Goal: Task Accomplishment & Management: Use online tool/utility

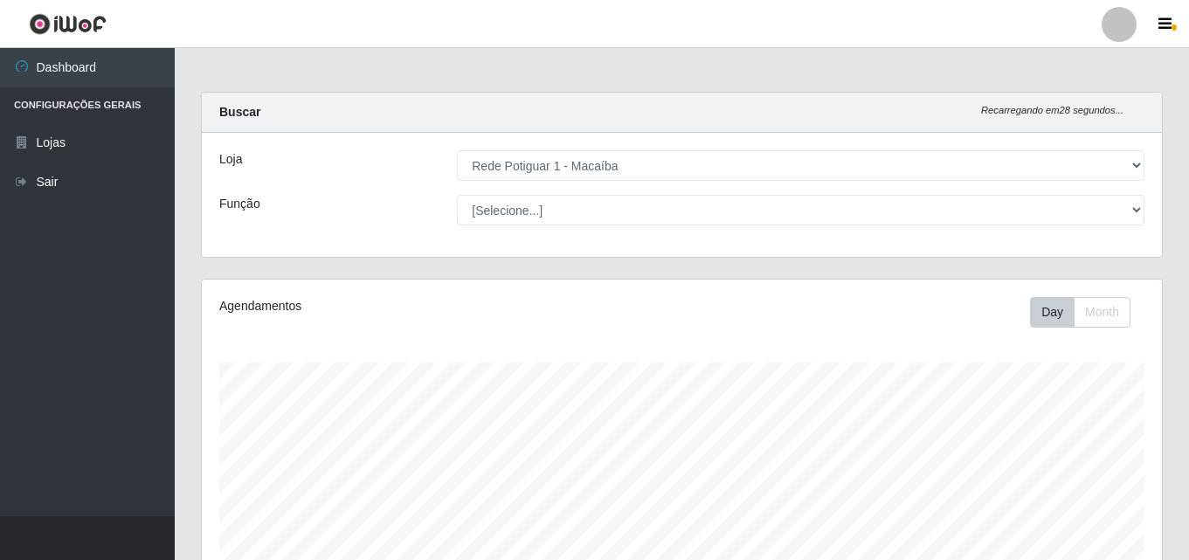
select select "100"
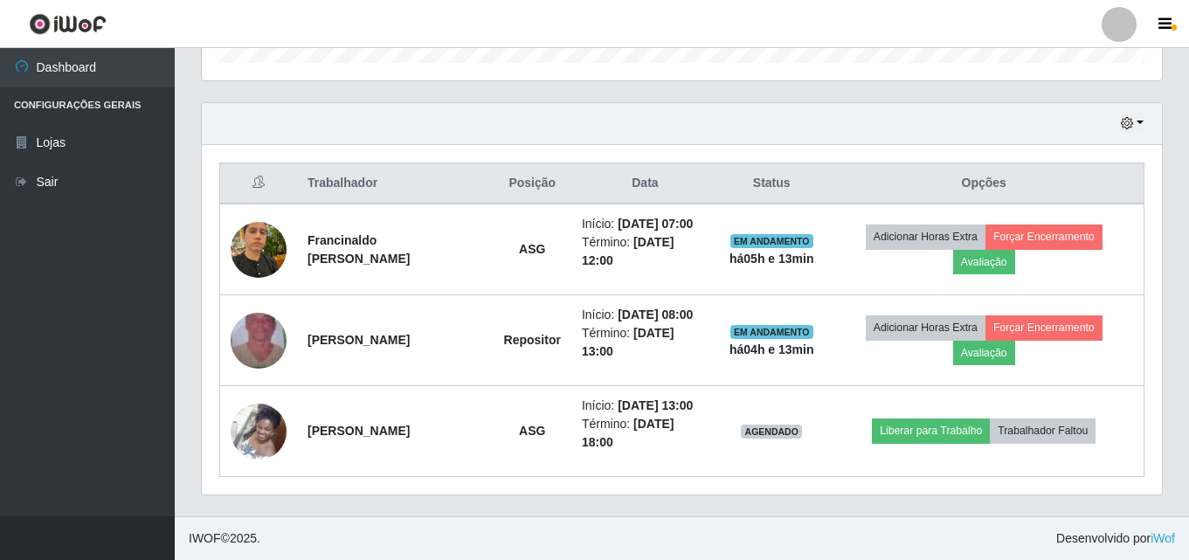
scroll to position [362, 960]
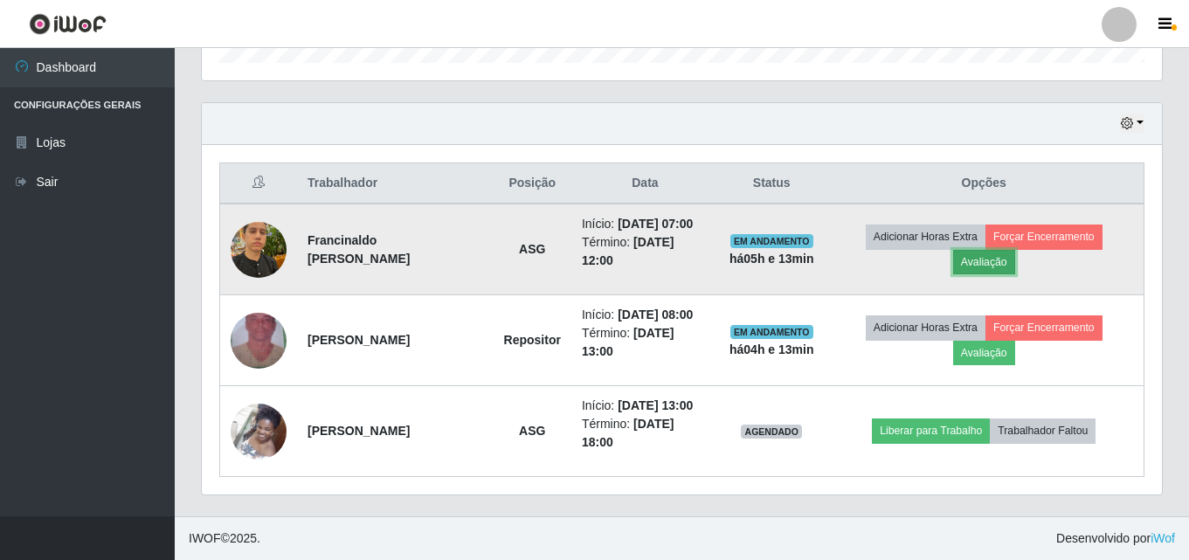
click at [996, 265] on button "Avaliação" at bounding box center [984, 262] width 62 height 24
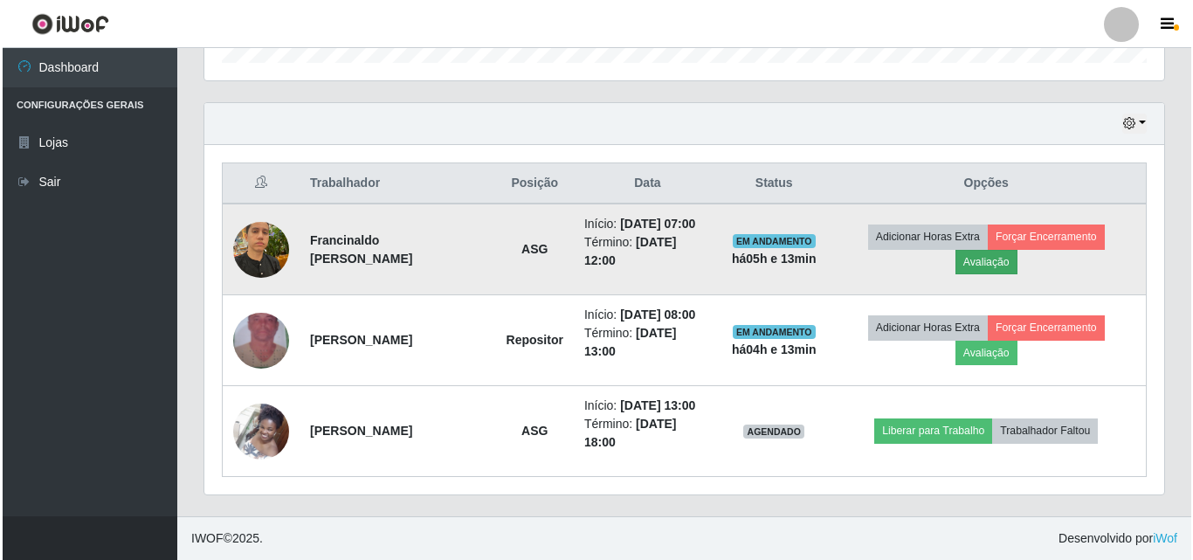
scroll to position [362, 951]
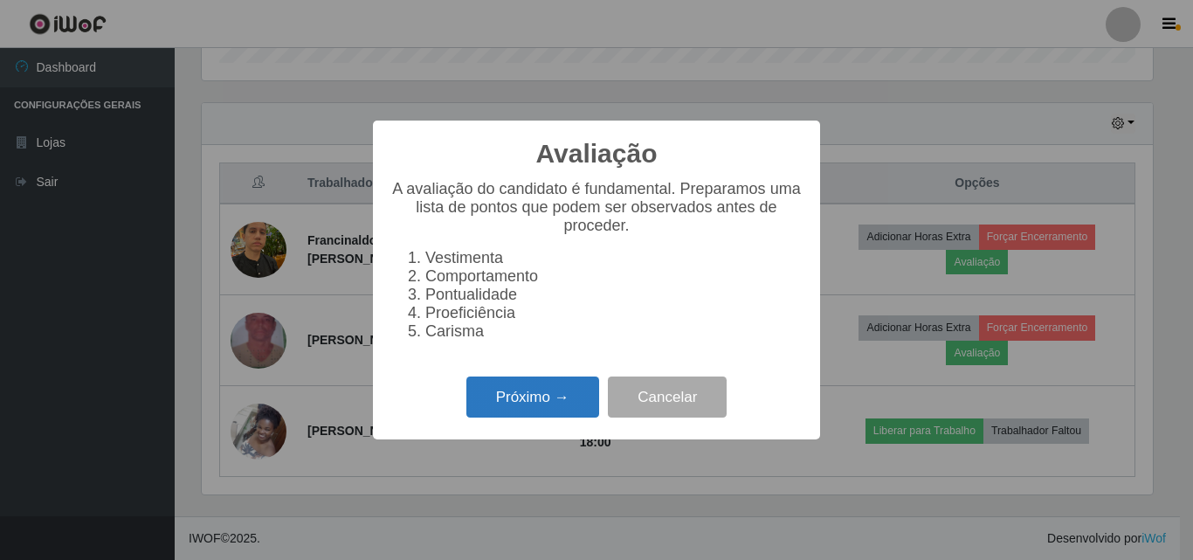
click at [516, 417] on button "Próximo →" at bounding box center [532, 396] width 133 height 41
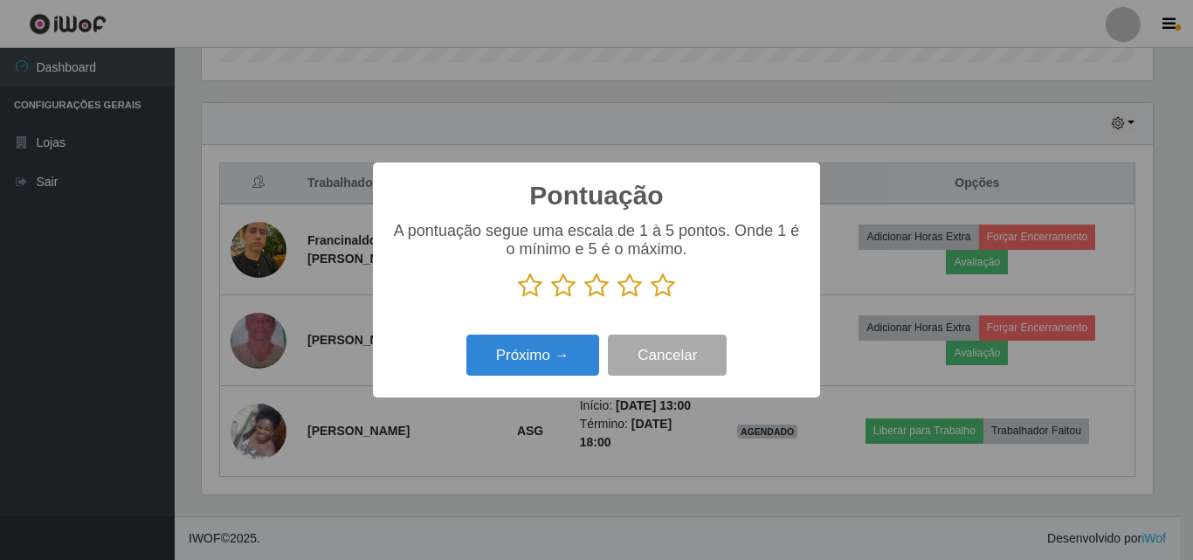
scroll to position [872901, 872313]
click at [656, 293] on icon at bounding box center [663, 285] width 24 height 26
click at [651, 299] on input "radio" at bounding box center [651, 299] width 0 height 0
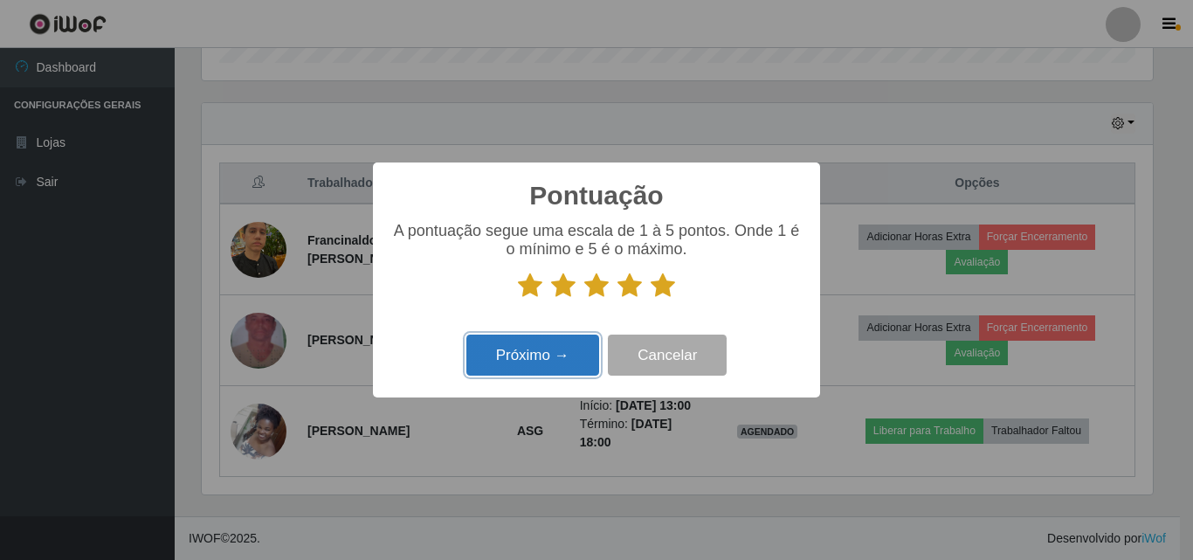
click at [568, 341] on button "Próximo →" at bounding box center [532, 354] width 133 height 41
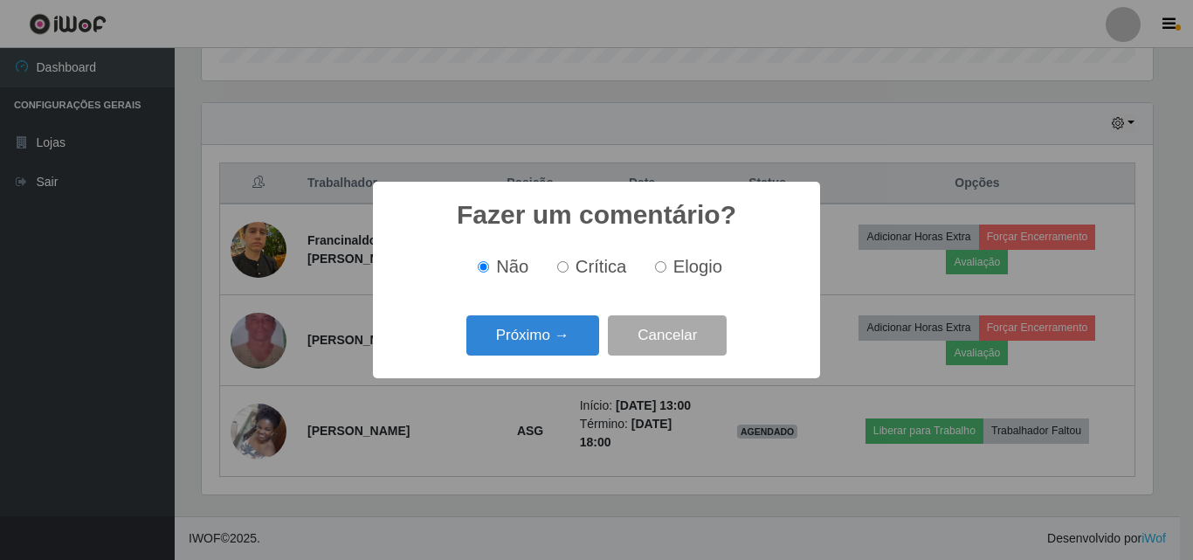
click at [568, 341] on button "Próximo →" at bounding box center [532, 335] width 133 height 41
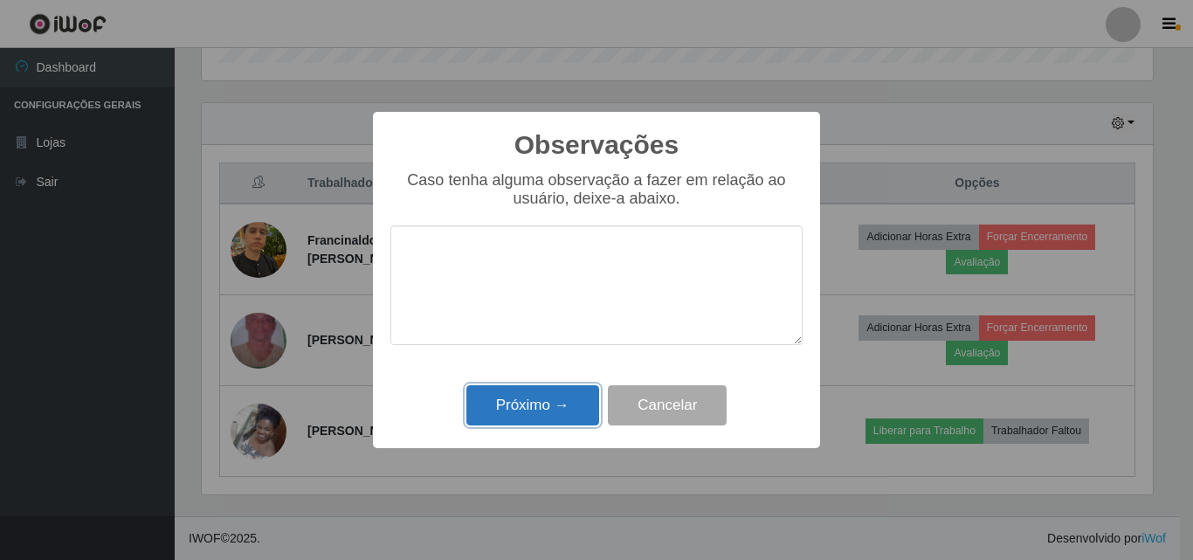
click at [562, 402] on button "Próximo →" at bounding box center [532, 405] width 133 height 41
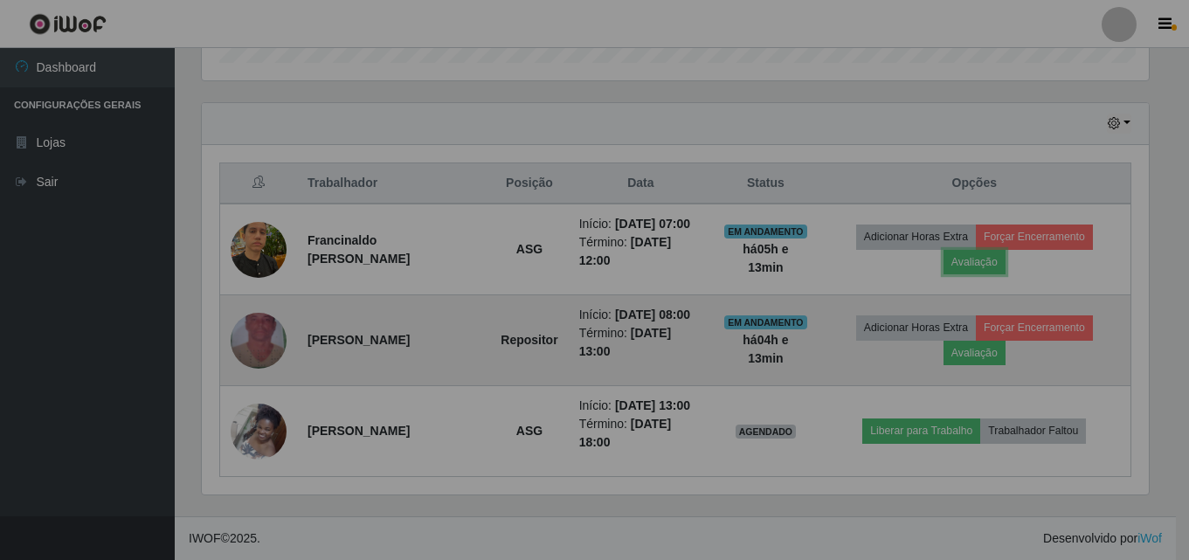
scroll to position [362, 960]
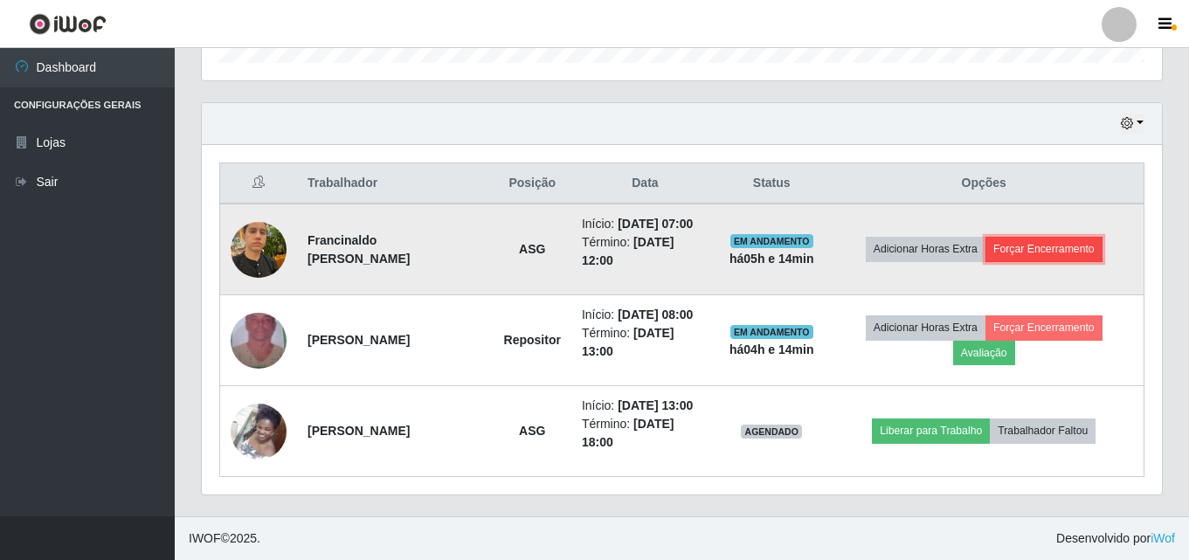
click at [1031, 241] on button "Forçar Encerramento" at bounding box center [1043, 249] width 117 height 24
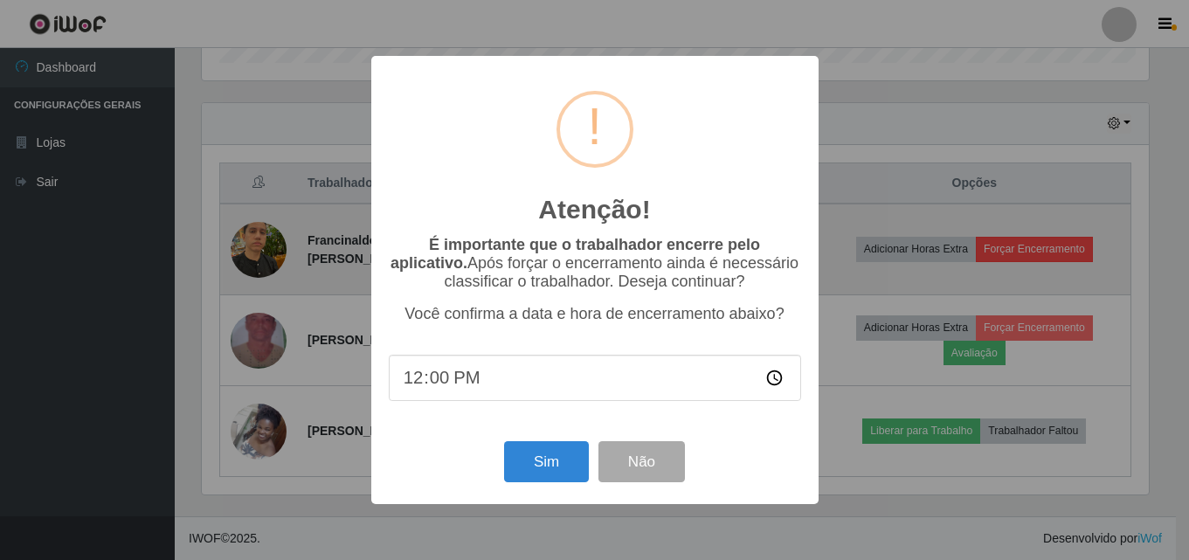
scroll to position [362, 951]
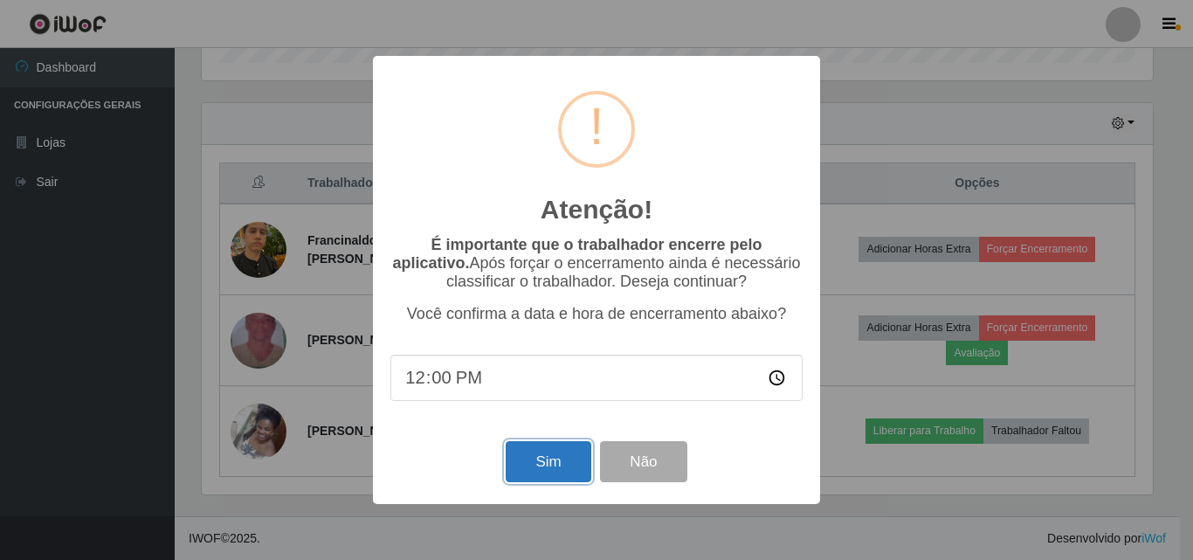
click at [541, 480] on button "Sim" at bounding box center [548, 461] width 85 height 41
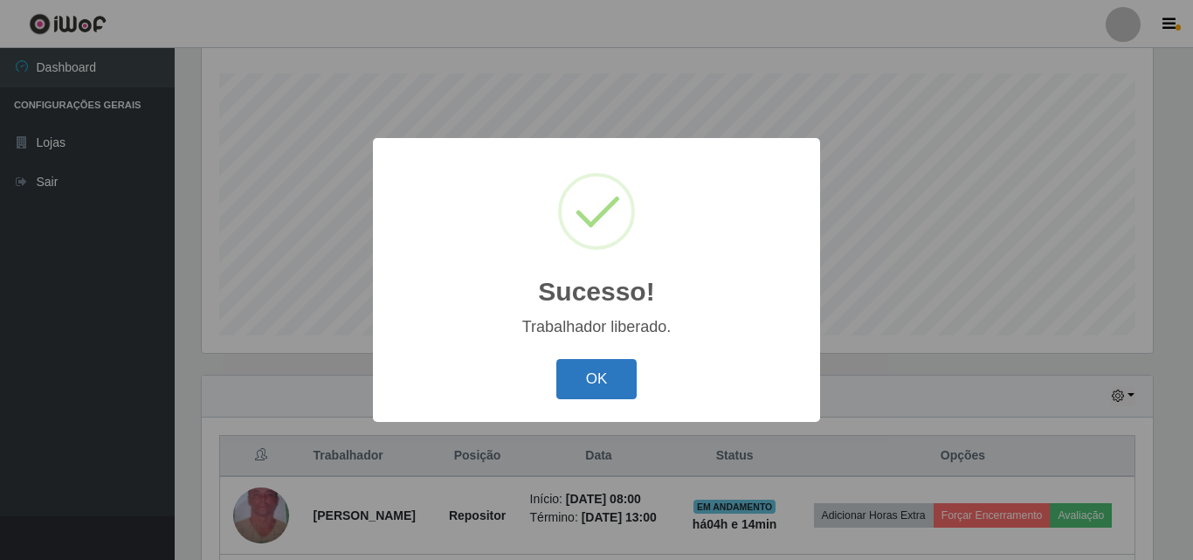
click at [617, 364] on button "OK" at bounding box center [596, 379] width 81 height 41
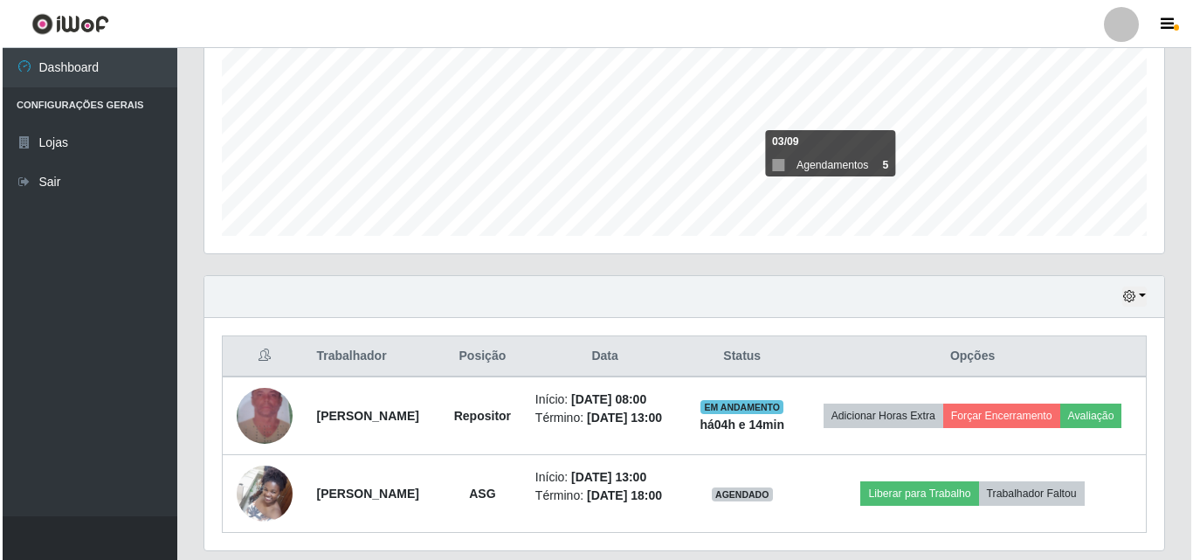
scroll to position [444, 0]
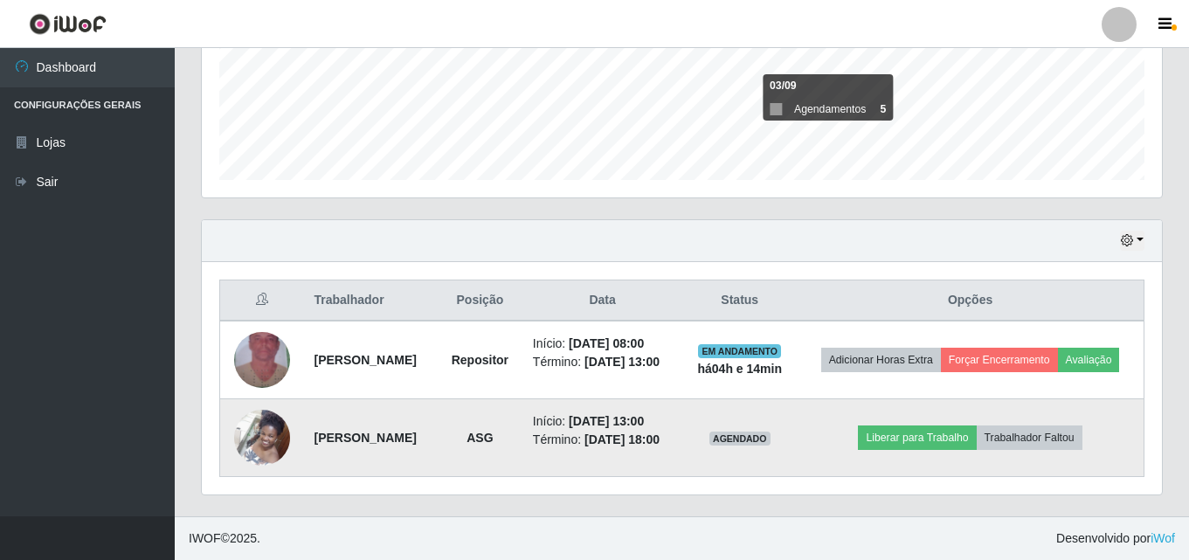
click at [260, 429] on img at bounding box center [262, 437] width 56 height 74
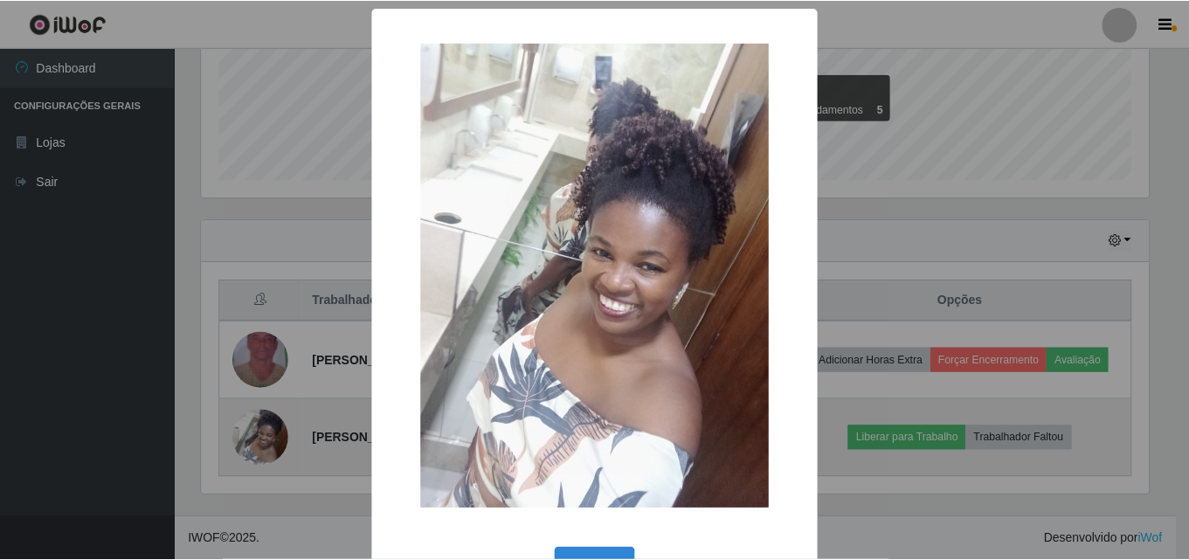
scroll to position [362, 951]
click at [260, 429] on div "× OK Cancel" at bounding box center [596, 280] width 1193 height 560
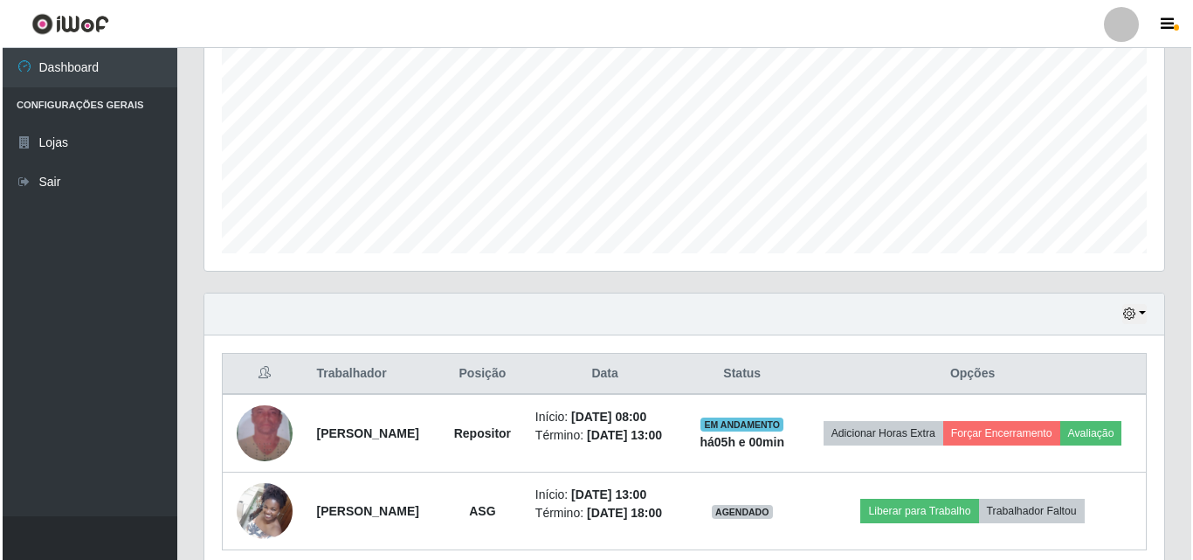
scroll to position [444, 0]
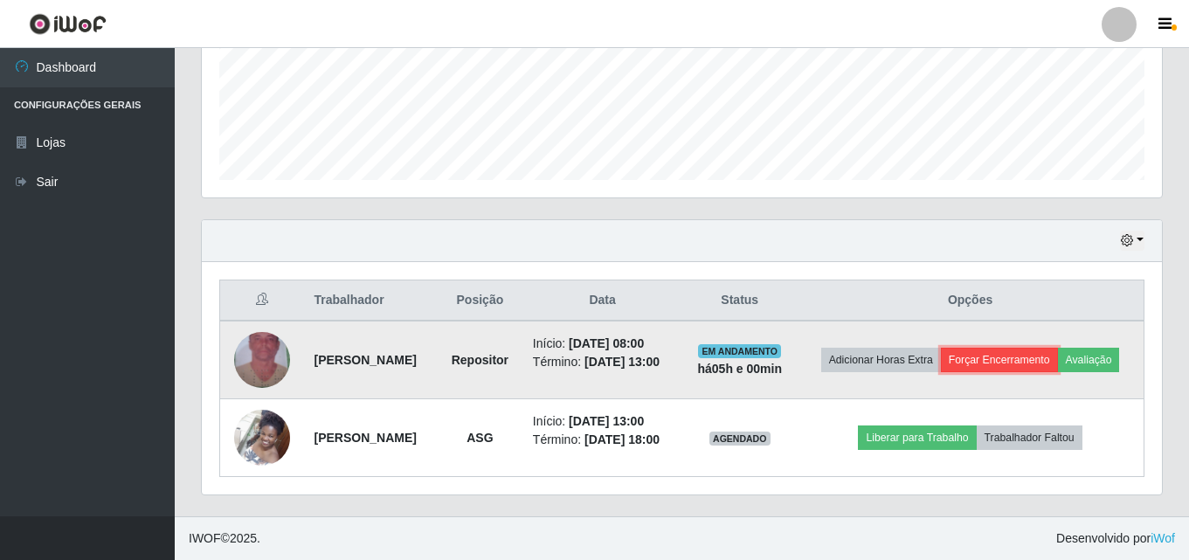
click at [987, 358] on button "Forçar Encerramento" at bounding box center [999, 360] width 117 height 24
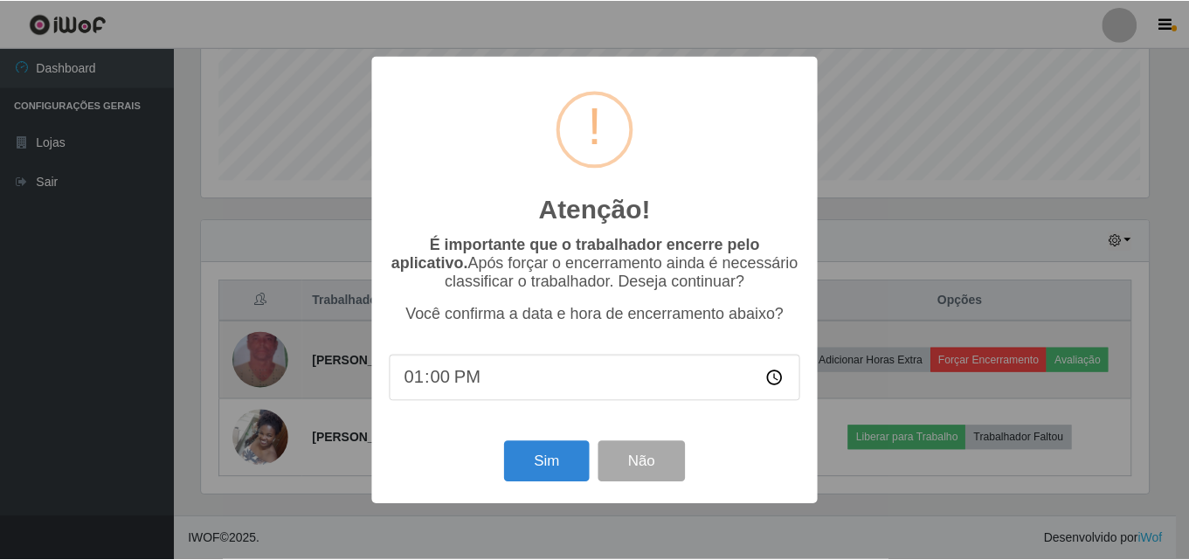
scroll to position [362, 951]
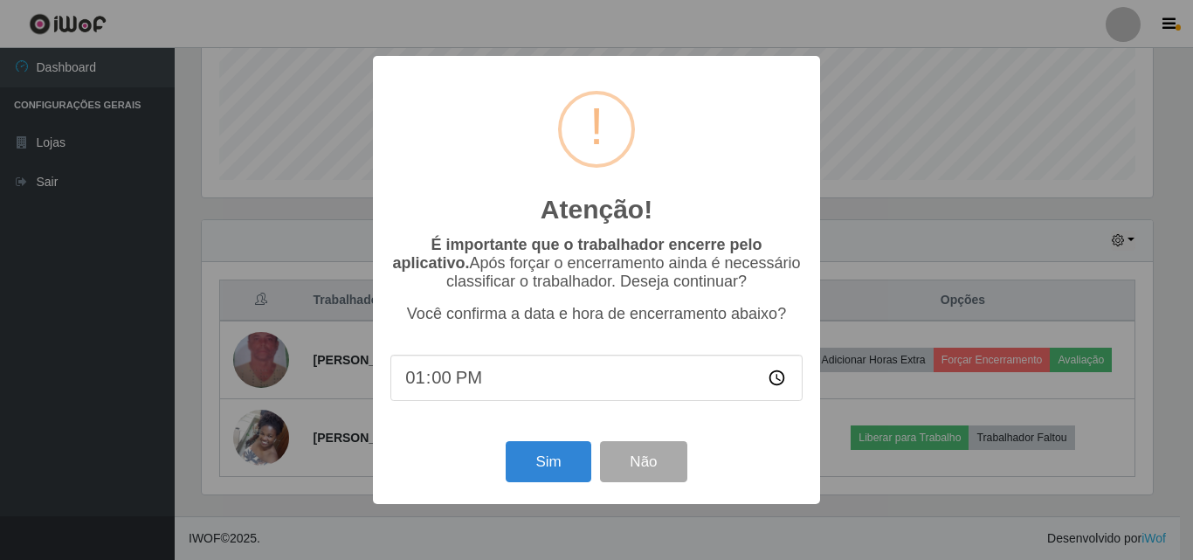
click at [161, 244] on div "Atenção! × É importante que o trabalhador encerre pelo aplicativo. Após forçar …" at bounding box center [596, 280] width 1193 height 560
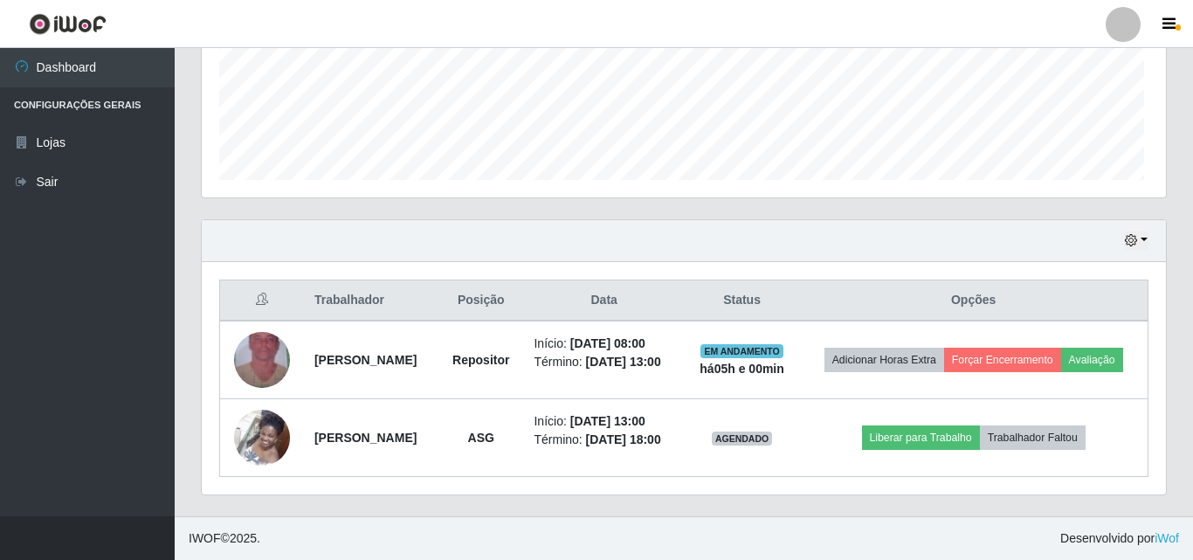
scroll to position [362, 960]
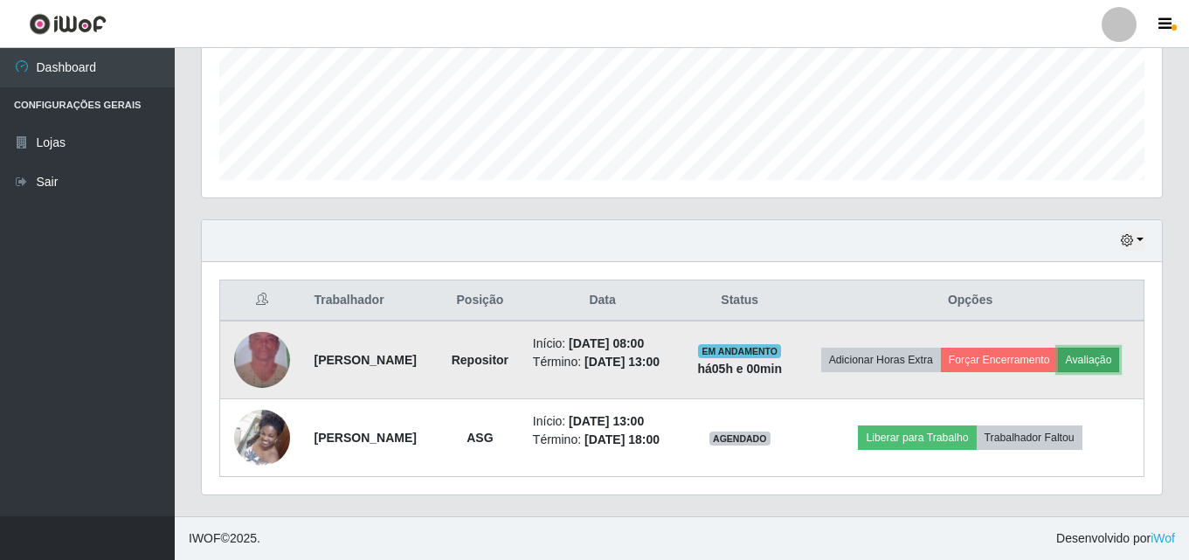
click at [1106, 365] on button "Avaliação" at bounding box center [1089, 360] width 62 height 24
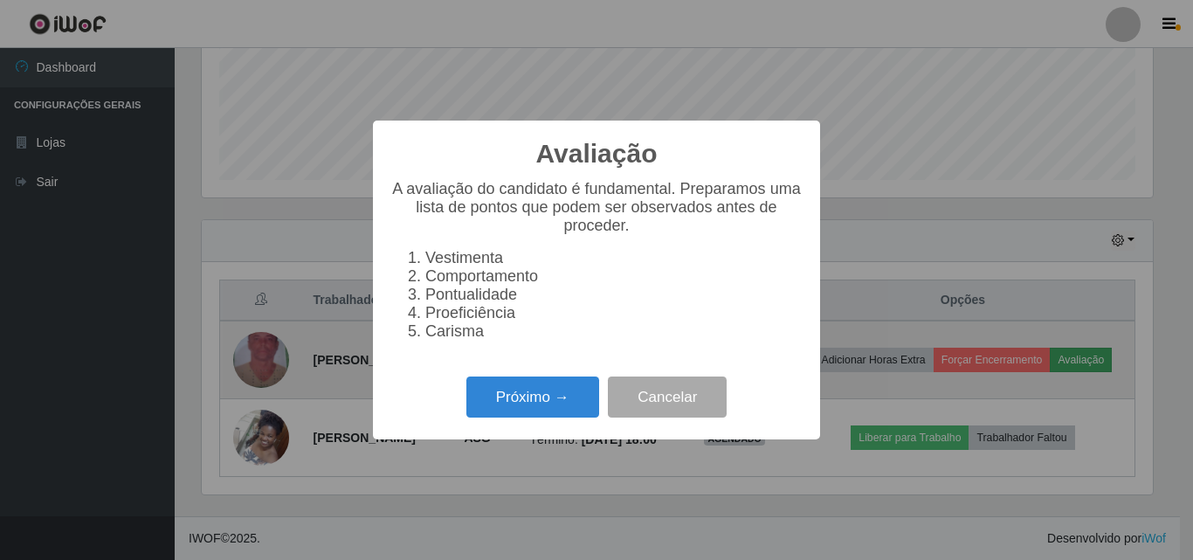
scroll to position [362, 951]
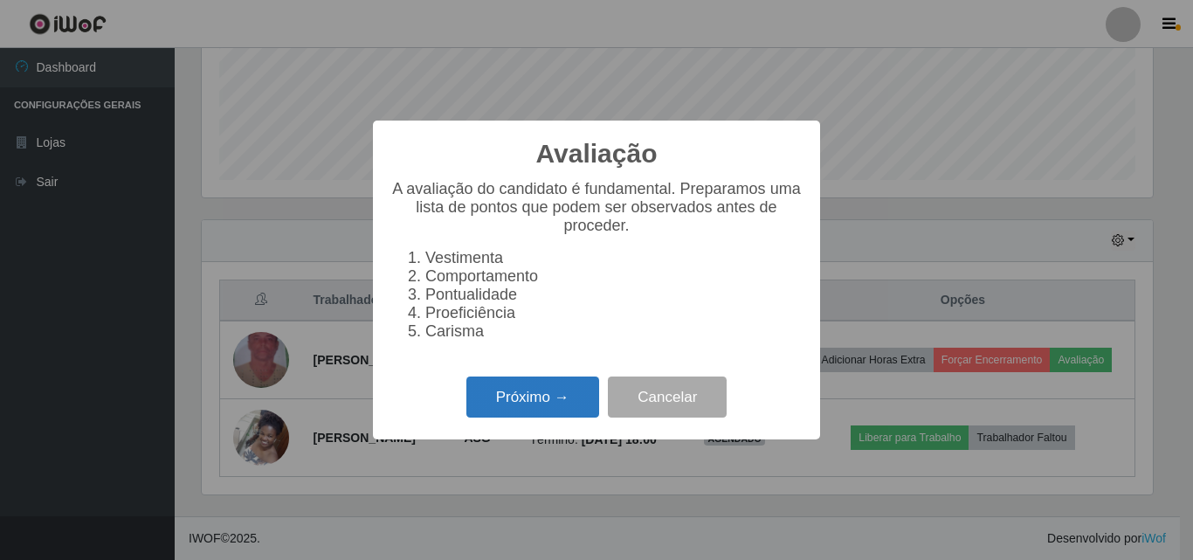
click at [527, 414] on button "Próximo →" at bounding box center [532, 396] width 133 height 41
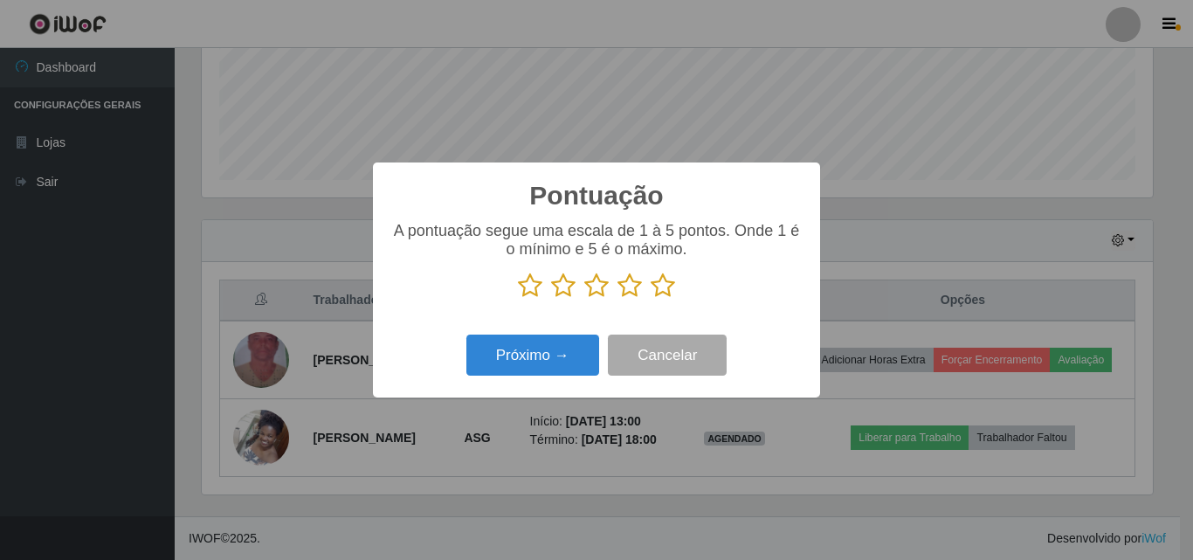
click at [665, 289] on icon at bounding box center [663, 285] width 24 height 26
click at [651, 299] on input "radio" at bounding box center [651, 299] width 0 height 0
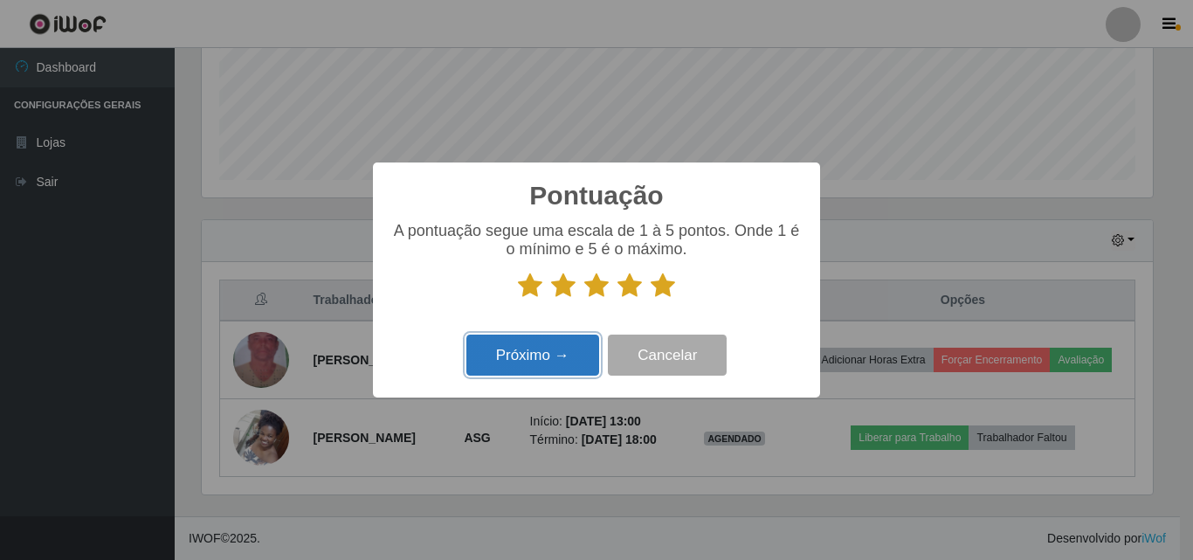
click at [542, 360] on button "Próximo →" at bounding box center [532, 354] width 133 height 41
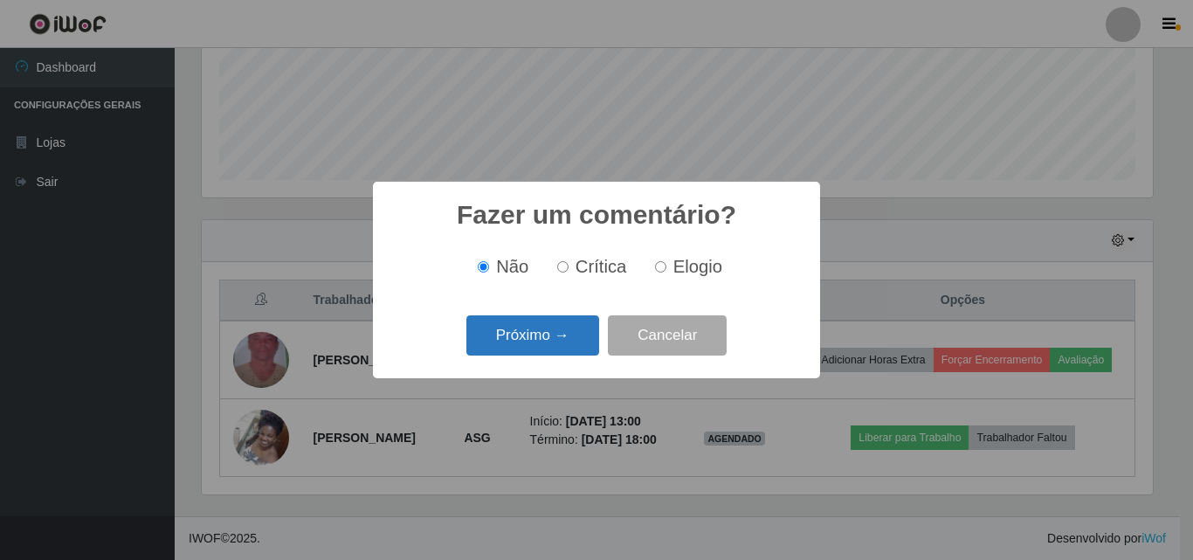
click at [541, 355] on button "Próximo →" at bounding box center [532, 335] width 133 height 41
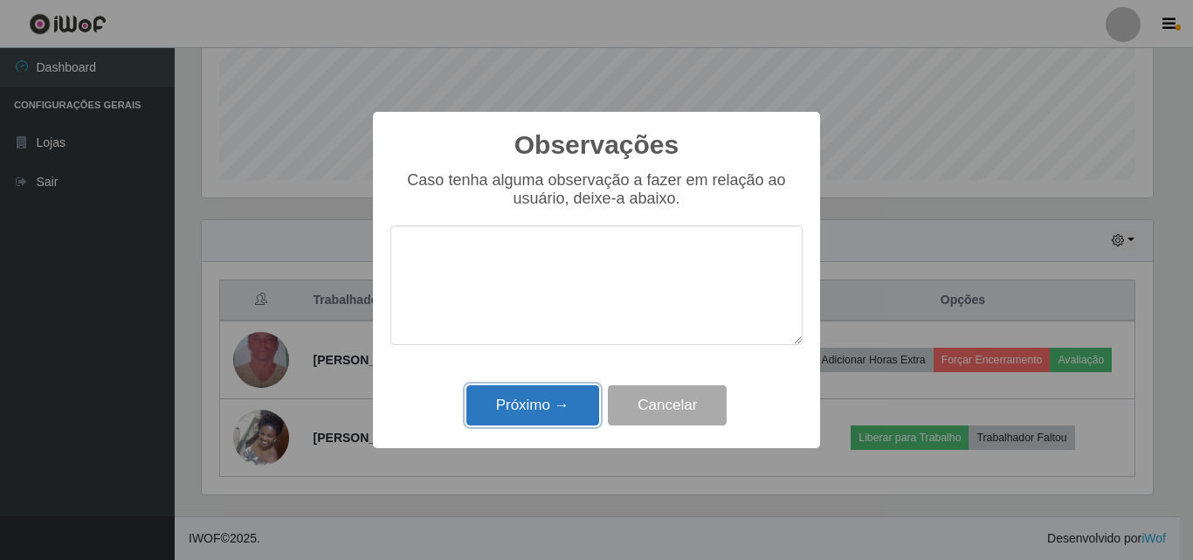
click at [545, 399] on button "Próximo →" at bounding box center [532, 405] width 133 height 41
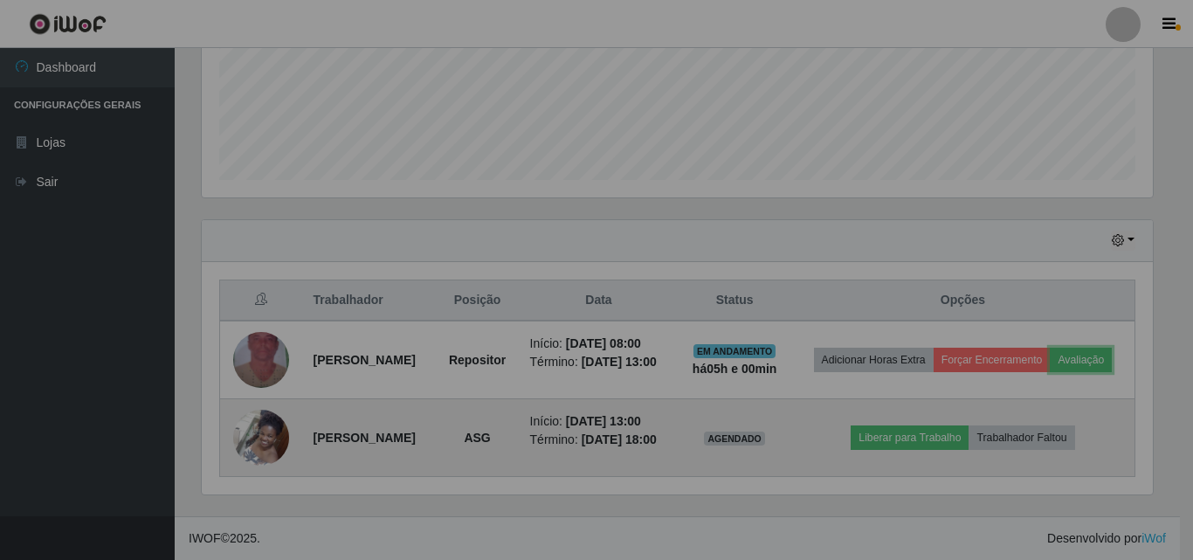
scroll to position [362, 960]
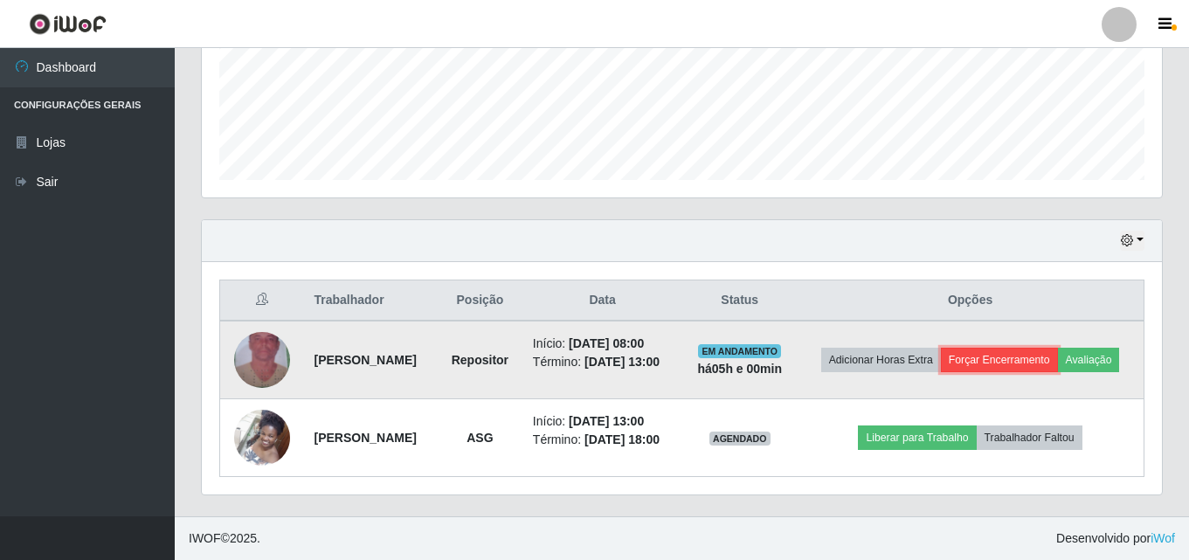
click at [1007, 361] on button "Forçar Encerramento" at bounding box center [999, 360] width 117 height 24
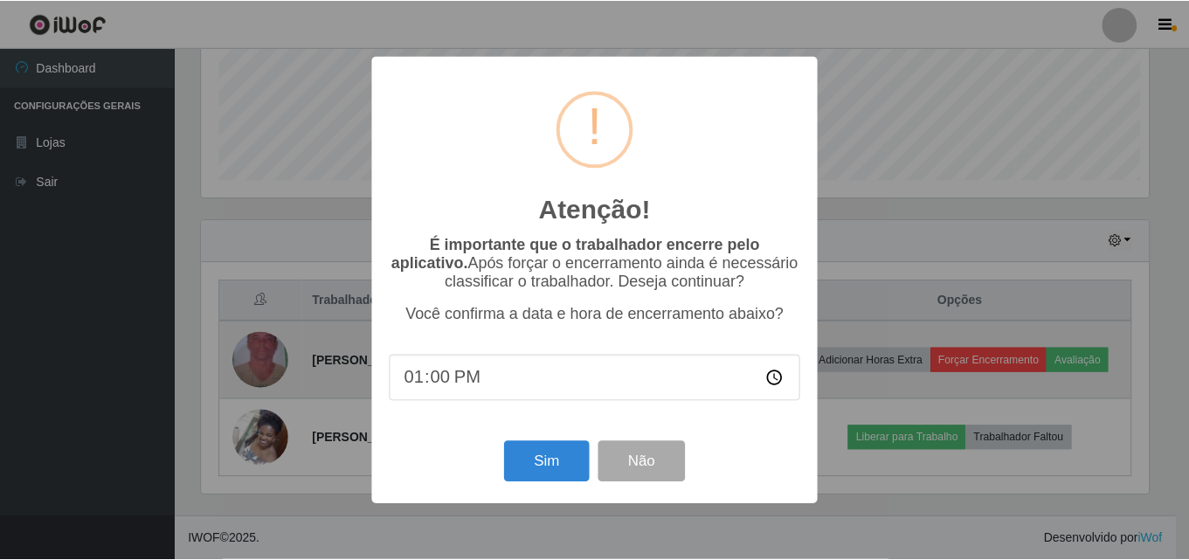
scroll to position [362, 951]
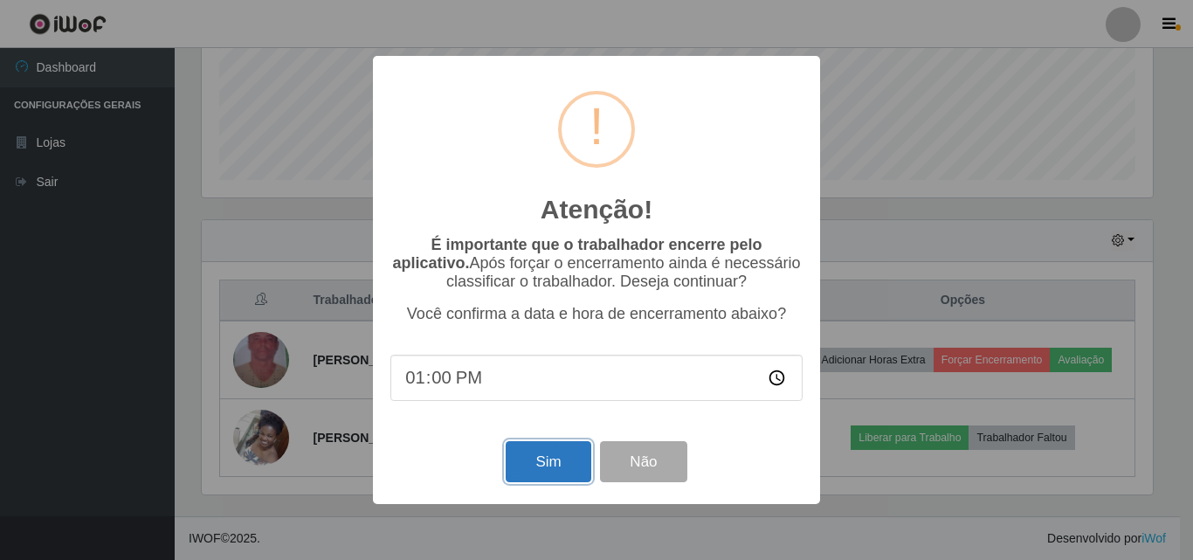
click at [576, 466] on button "Sim" at bounding box center [548, 461] width 85 height 41
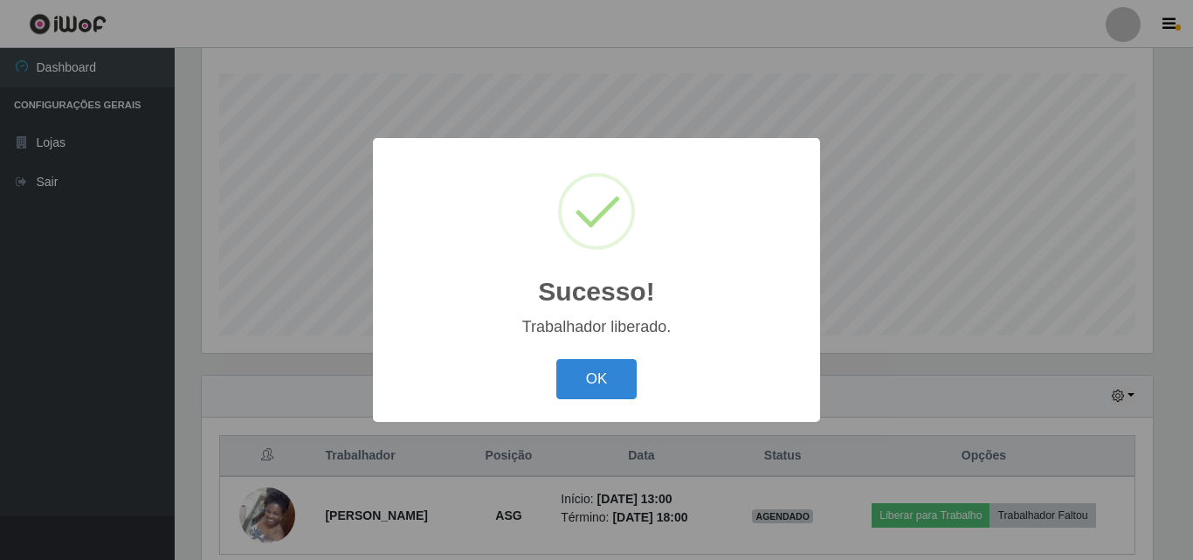
click at [643, 403] on div "OK Cancel" at bounding box center [596, 379] width 412 height 50
click at [594, 371] on button "OK" at bounding box center [596, 379] width 81 height 41
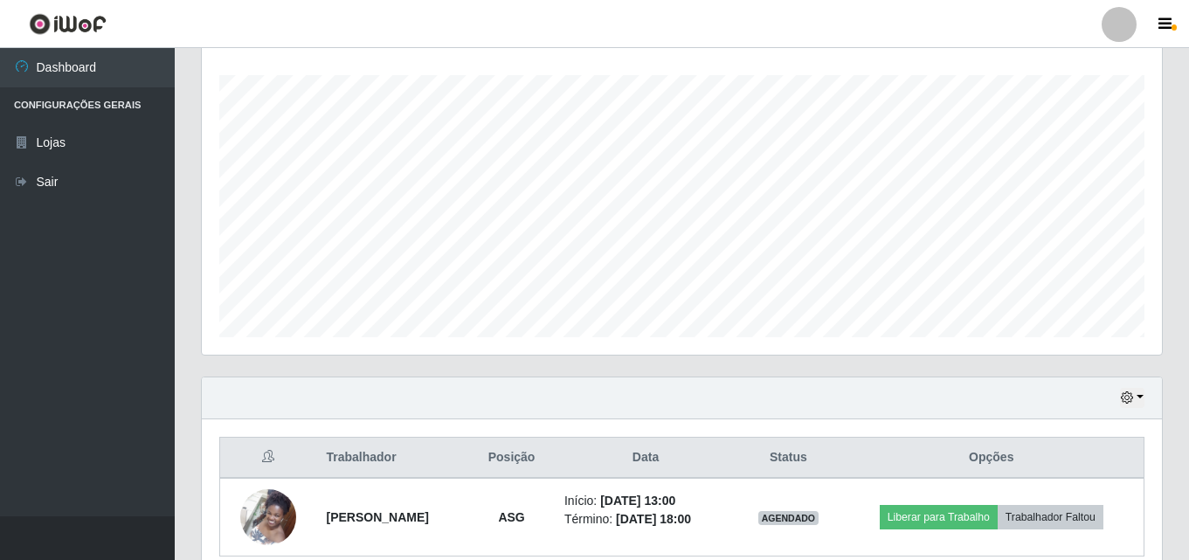
scroll to position [367, 0]
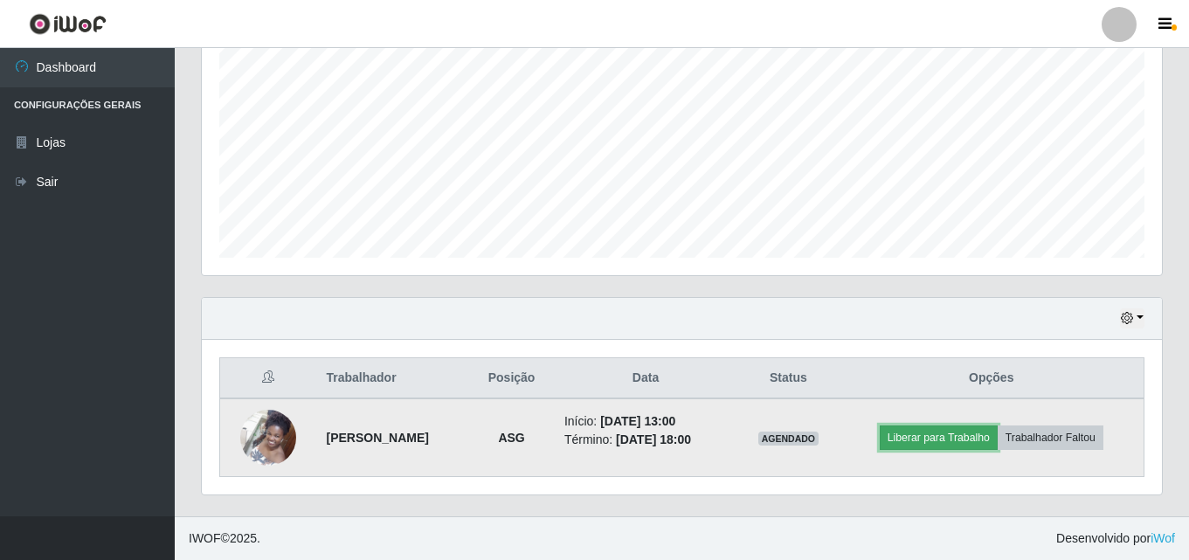
click at [947, 430] on button "Liberar para Trabalho" at bounding box center [938, 437] width 118 height 24
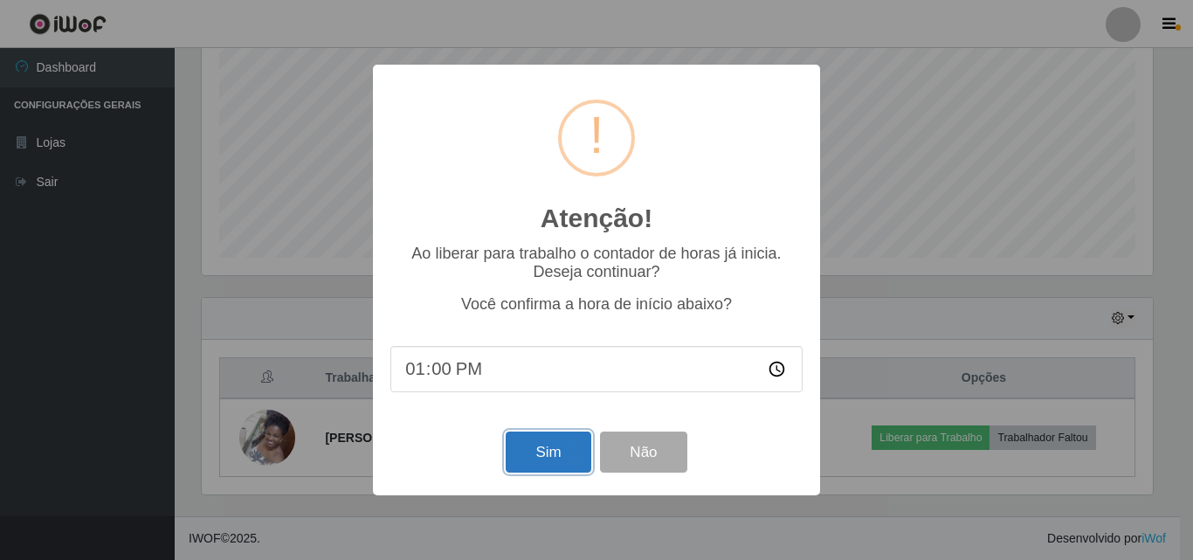
click at [581, 464] on button "Sim" at bounding box center [548, 451] width 85 height 41
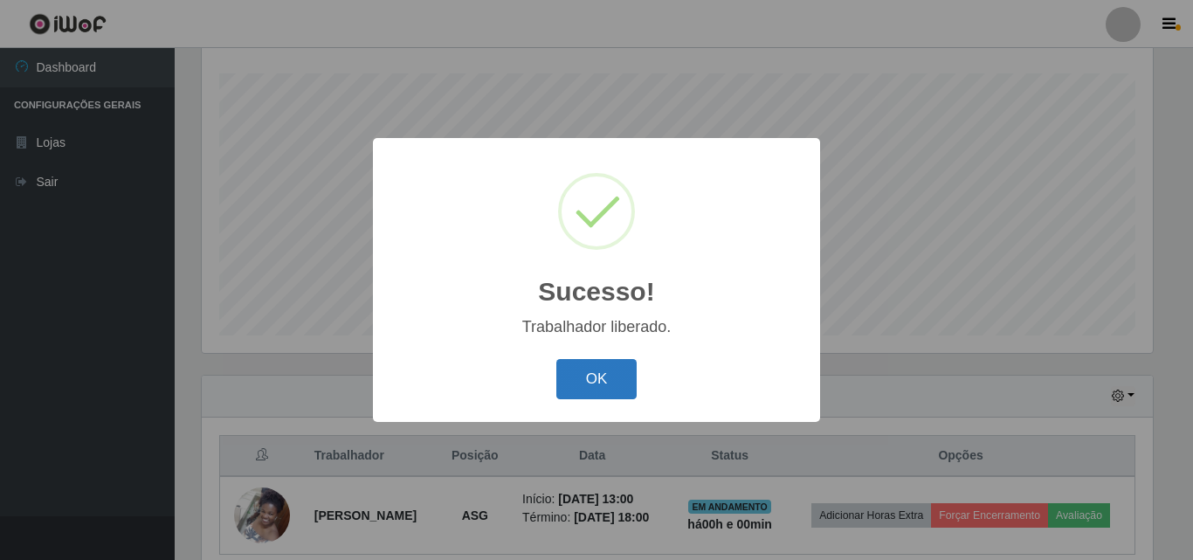
click at [600, 379] on button "OK" at bounding box center [596, 379] width 81 height 41
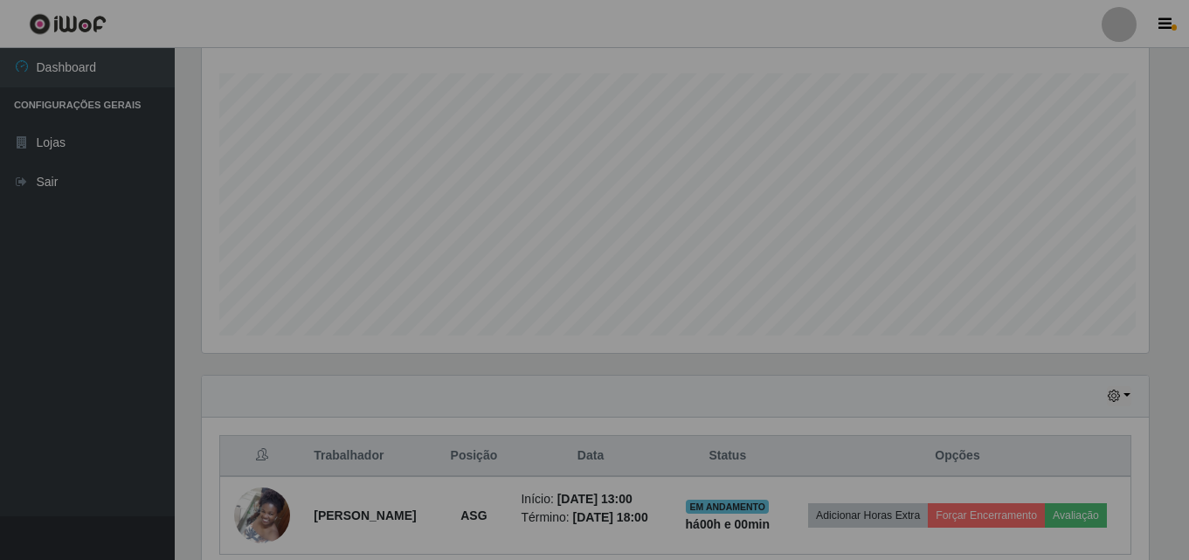
scroll to position [0, 0]
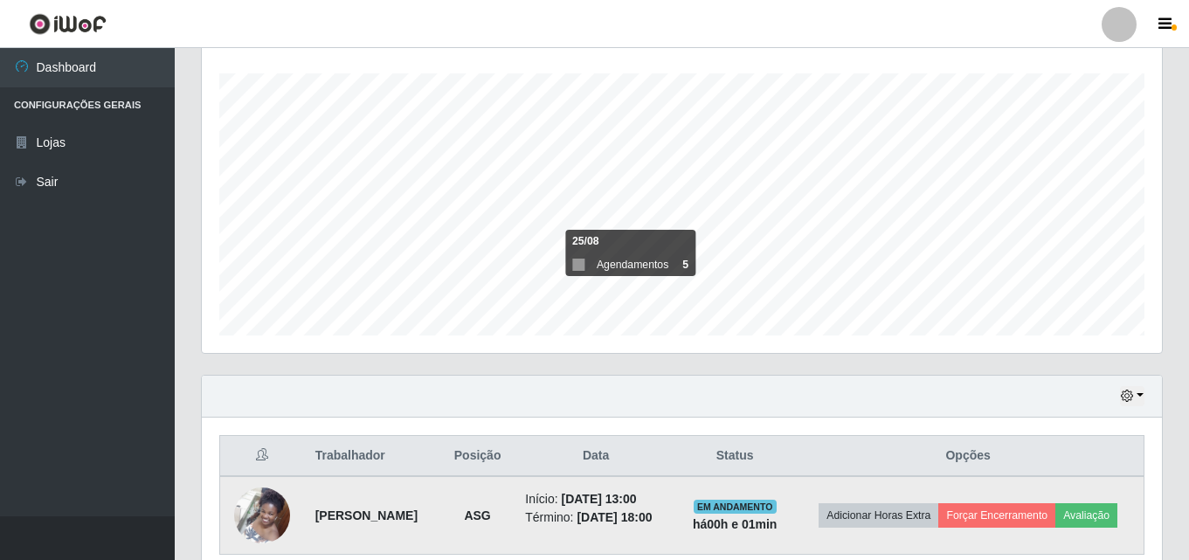
click at [263, 530] on img at bounding box center [262, 515] width 56 height 74
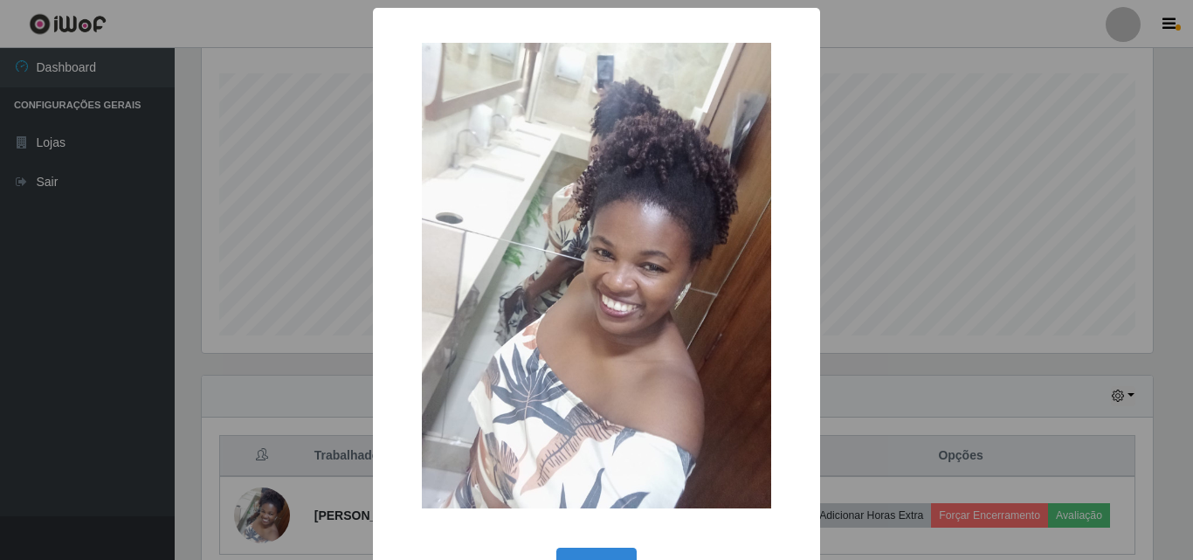
click at [212, 59] on div "× OK Cancel" at bounding box center [596, 280] width 1193 height 560
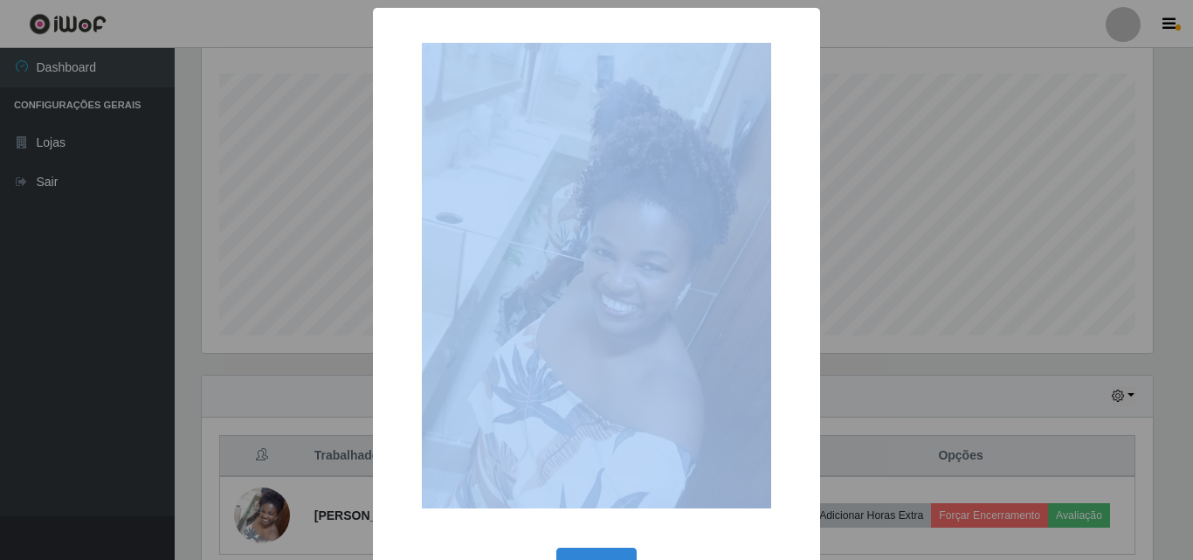
click at [212, 59] on div "× OK Cancel" at bounding box center [596, 280] width 1193 height 560
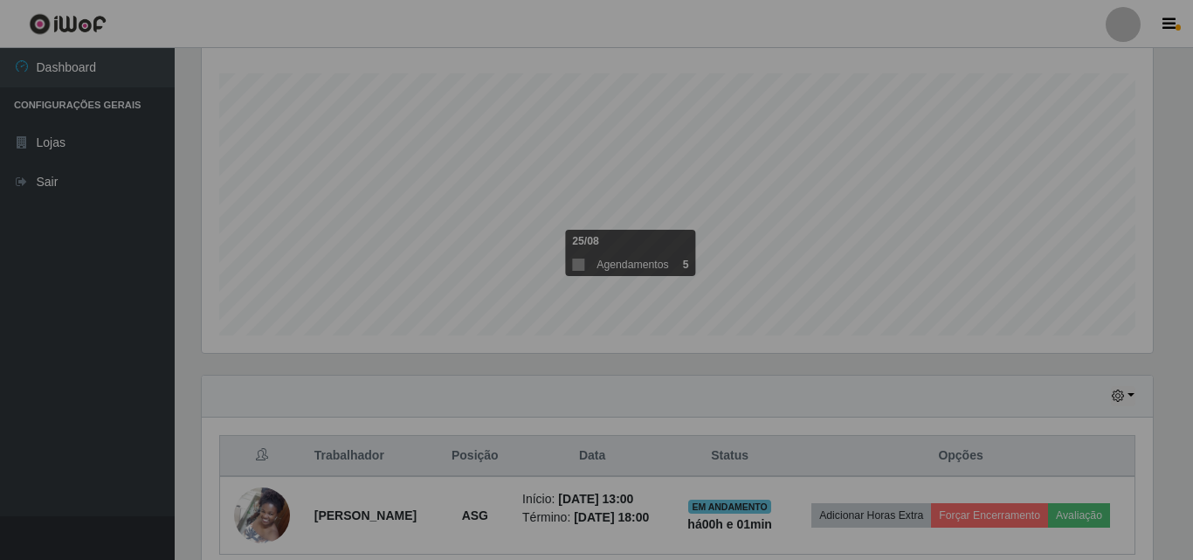
scroll to position [362, 960]
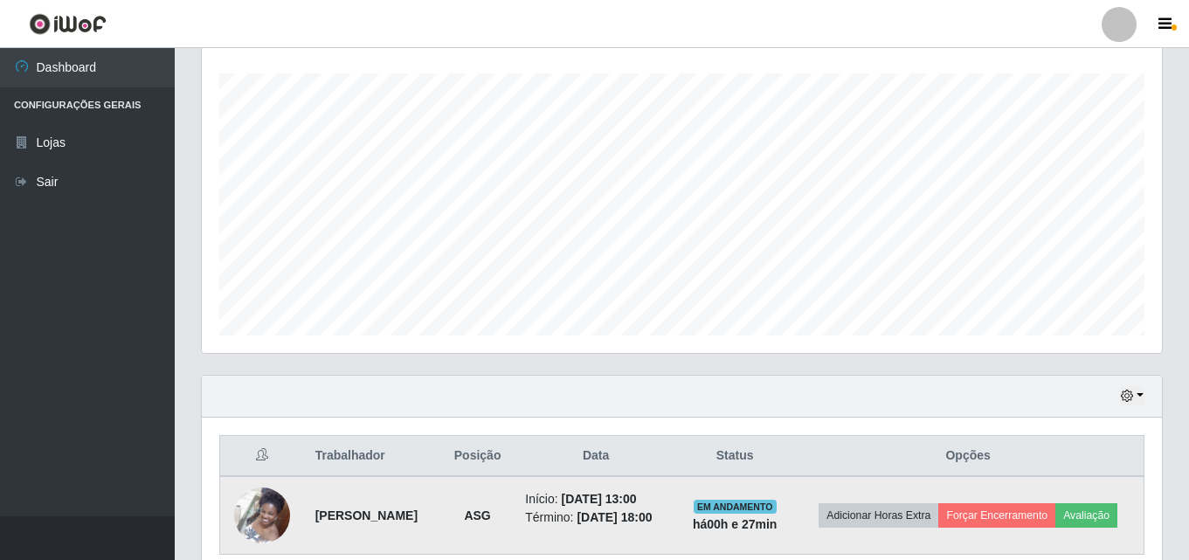
click at [265, 523] on img at bounding box center [262, 515] width 56 height 74
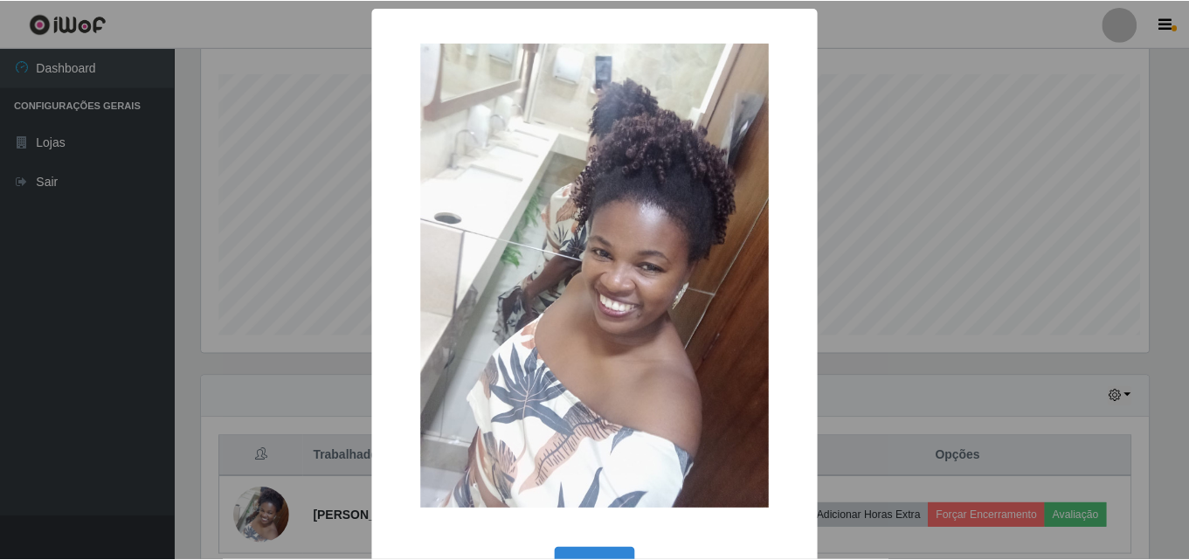
scroll to position [362, 951]
drag, startPoint x: 600, startPoint y: 218, endPoint x: 996, endPoint y: 178, distance: 397.6
click at [997, 181] on div "× OK Cancel" at bounding box center [596, 280] width 1193 height 560
drag, startPoint x: 957, startPoint y: 130, endPoint x: 1186, endPoint y: 37, distance: 247.1
click at [1016, 92] on div "× OK Cancel" at bounding box center [596, 280] width 1193 height 560
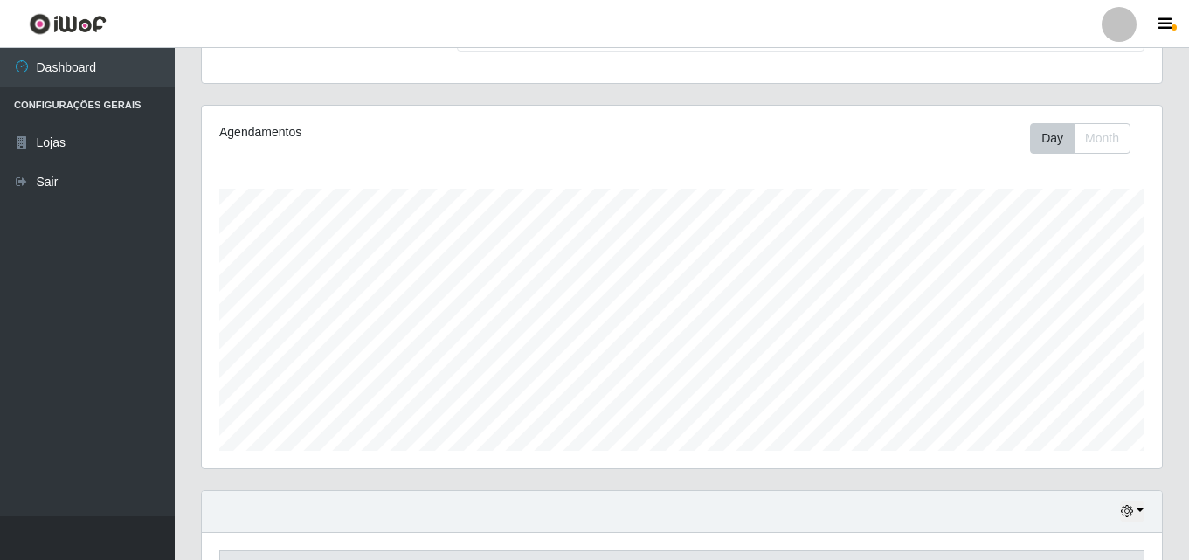
scroll to position [105, 0]
